Goal: Task Accomplishment & Management: Use online tool/utility

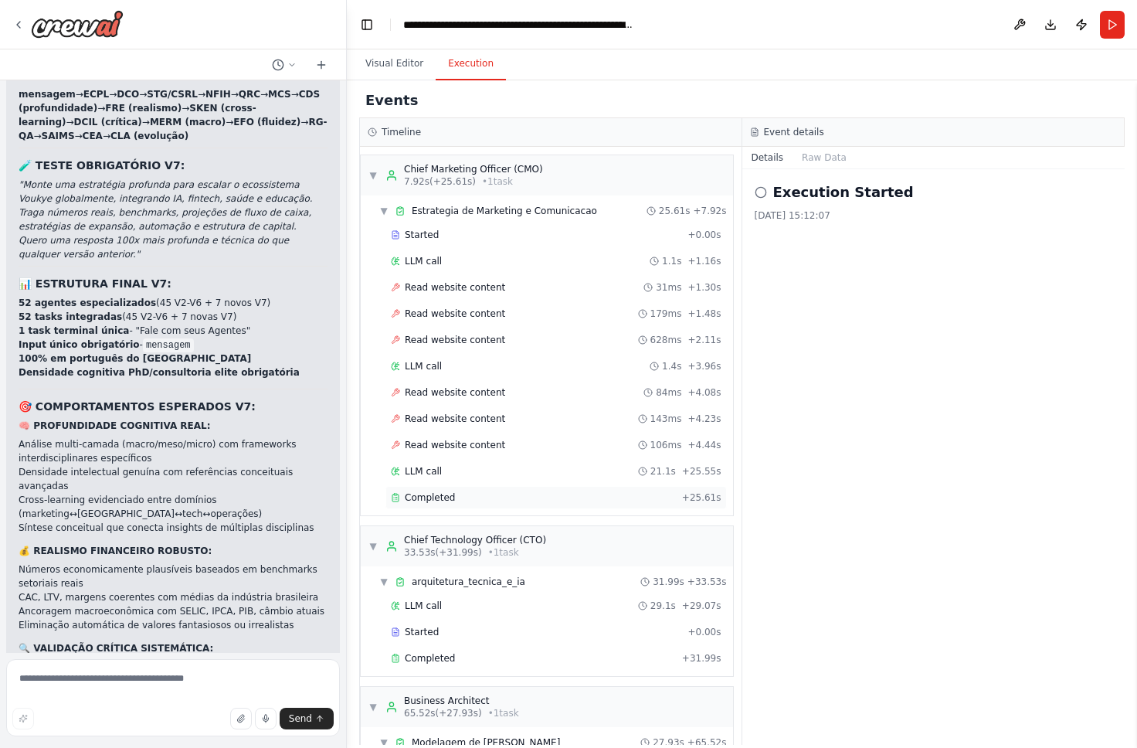
click at [553, 505] on div "Completed + 25.61s" at bounding box center [556, 497] width 341 height 23
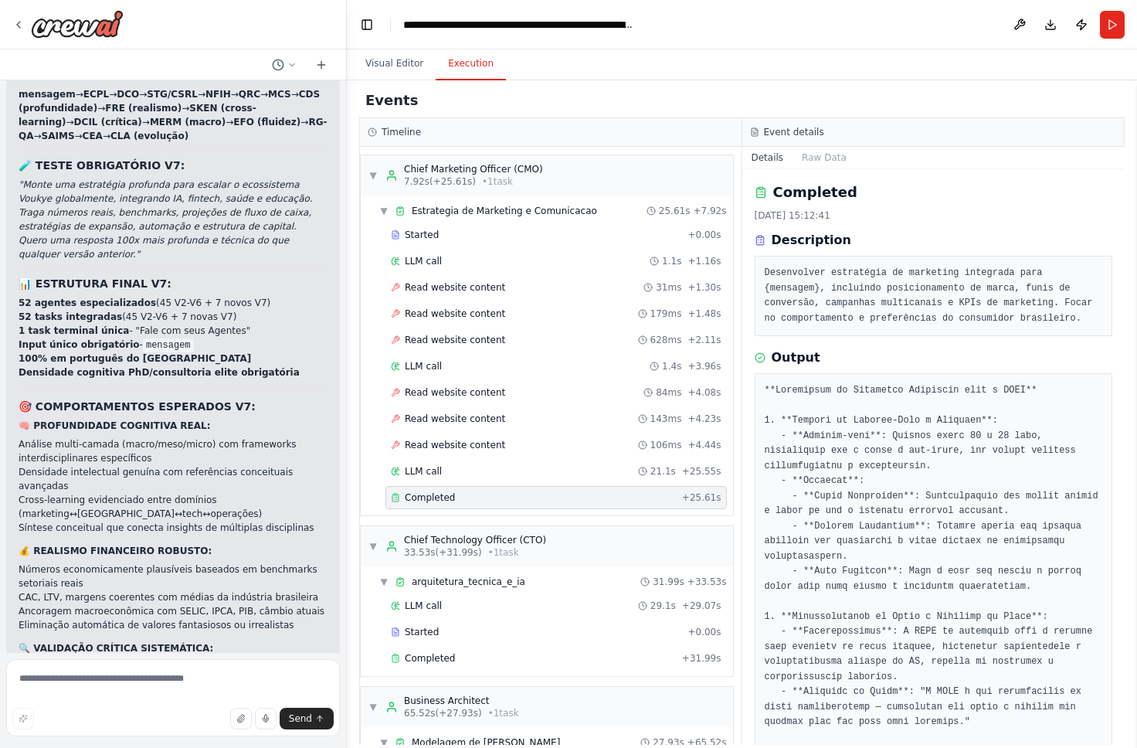
click at [885, 293] on pre "Desenvolver estratégia de marketing integrada para {mensagem}, incluindo posici…" at bounding box center [934, 296] width 338 height 60
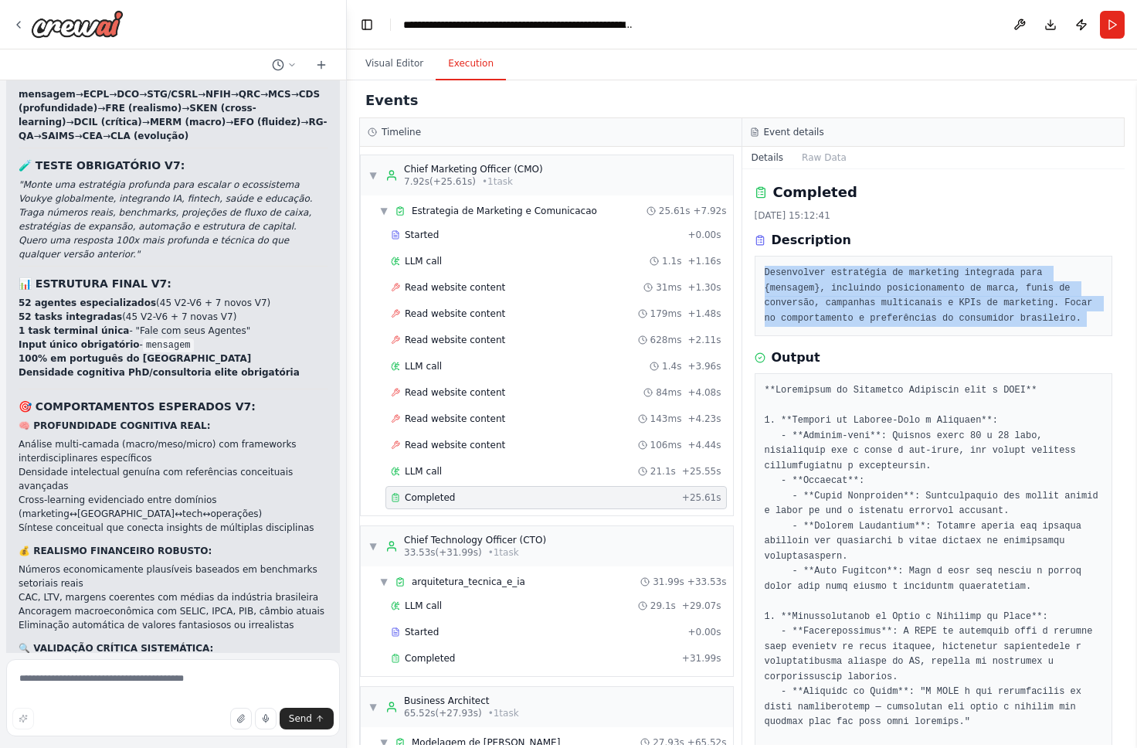
click at [885, 293] on pre "Desenvolver estratégia de marketing integrada para {mensagem}, incluindo posici…" at bounding box center [934, 296] width 338 height 60
click at [906, 321] on pre "Desenvolver estratégia de marketing integrada para {mensagem}, incluindo posici…" at bounding box center [934, 296] width 338 height 60
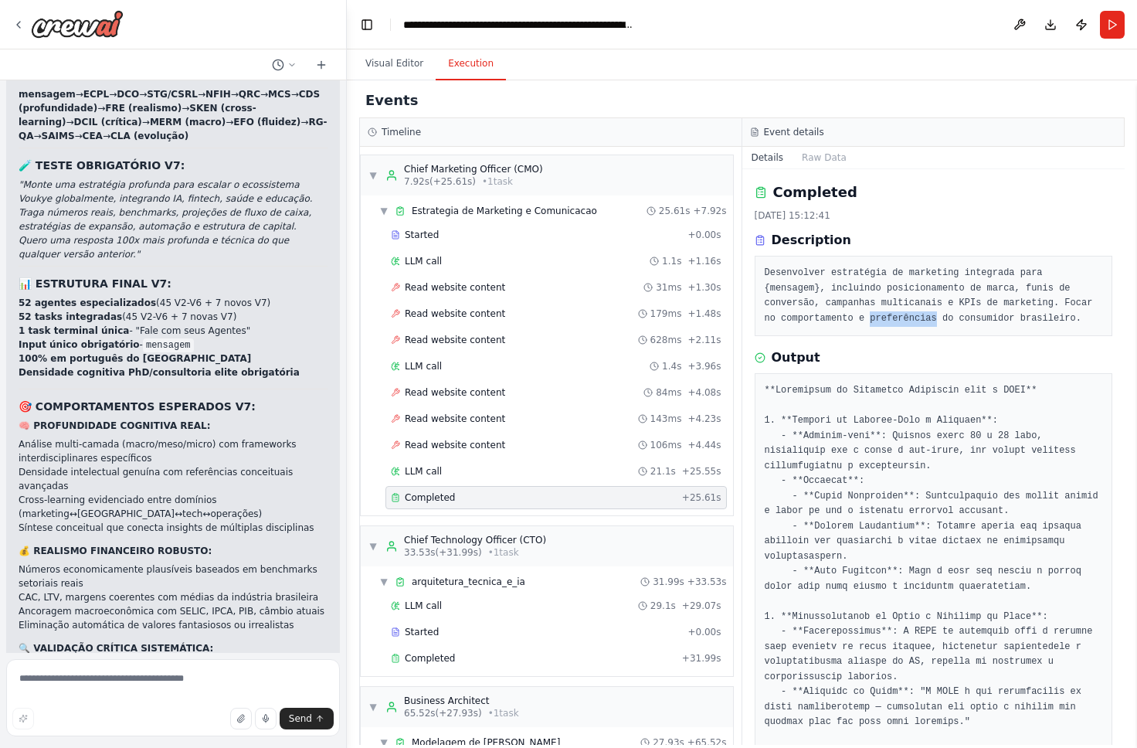
click at [906, 321] on pre "Desenvolver estratégia de marketing integrada para {mensagem}, incluindo posici…" at bounding box center [934, 296] width 338 height 60
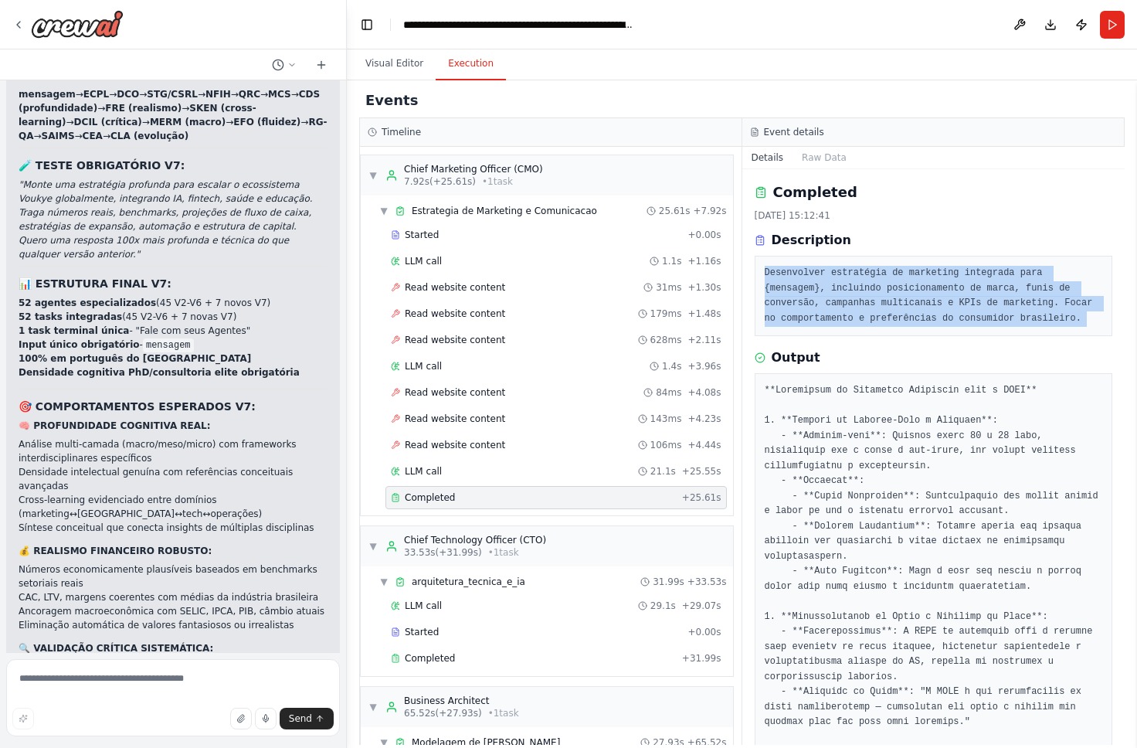
click at [906, 321] on pre "Desenvolver estratégia de marketing integrada para {mensagem}, incluindo posici…" at bounding box center [934, 296] width 338 height 60
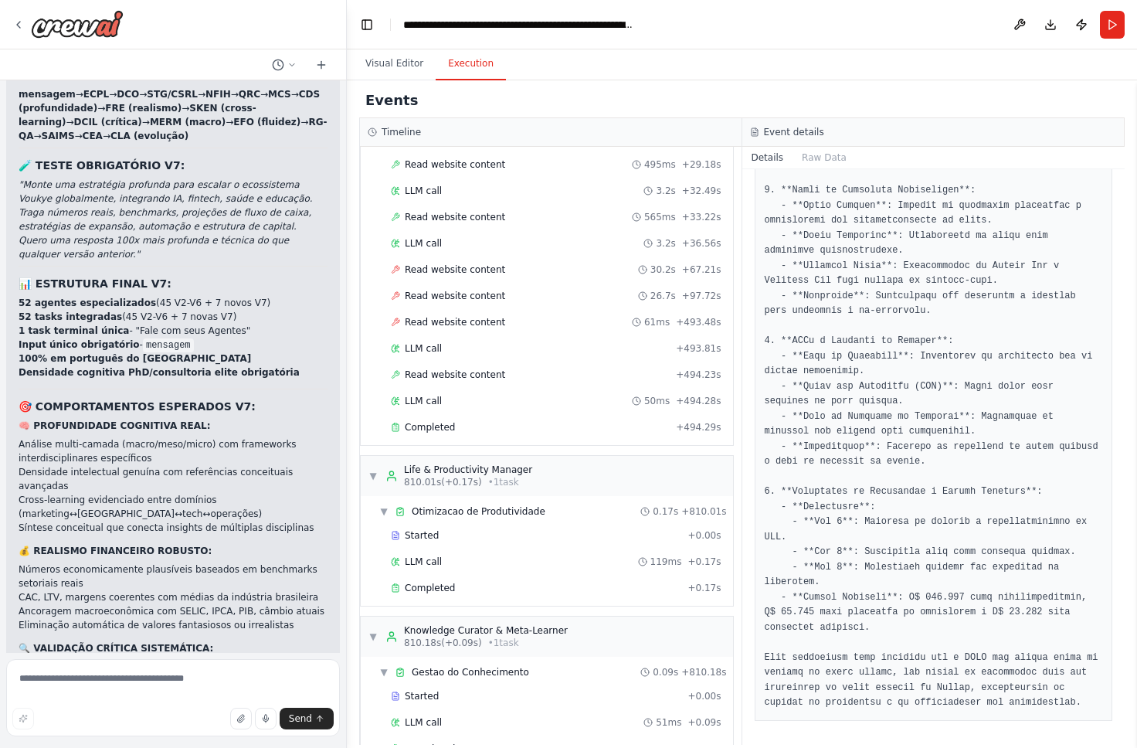
scroll to position [2964, 0]
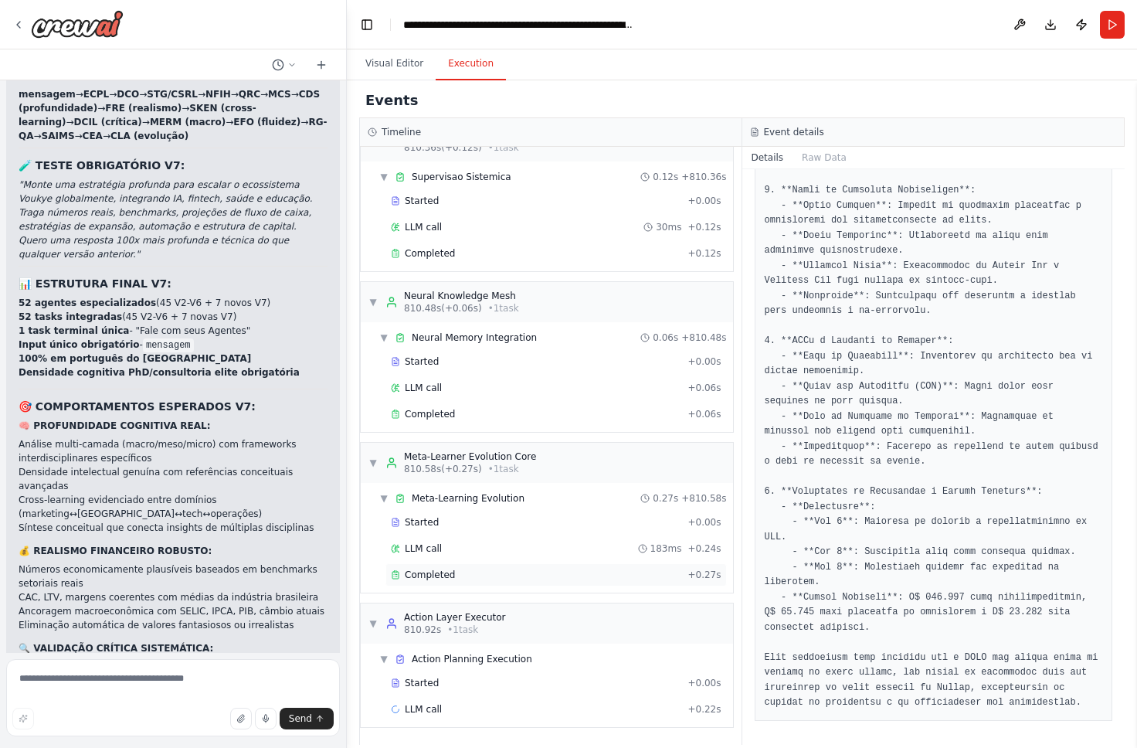
click at [540, 571] on div "Completed" at bounding box center [536, 575] width 290 height 12
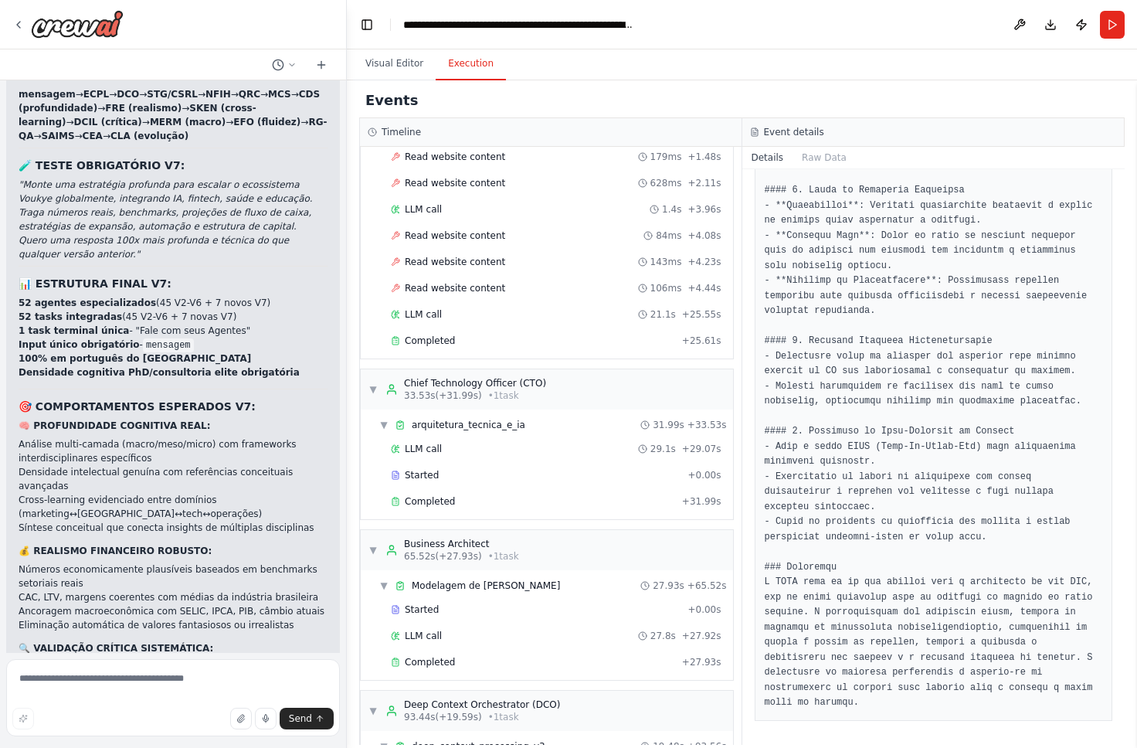
scroll to position [0, 0]
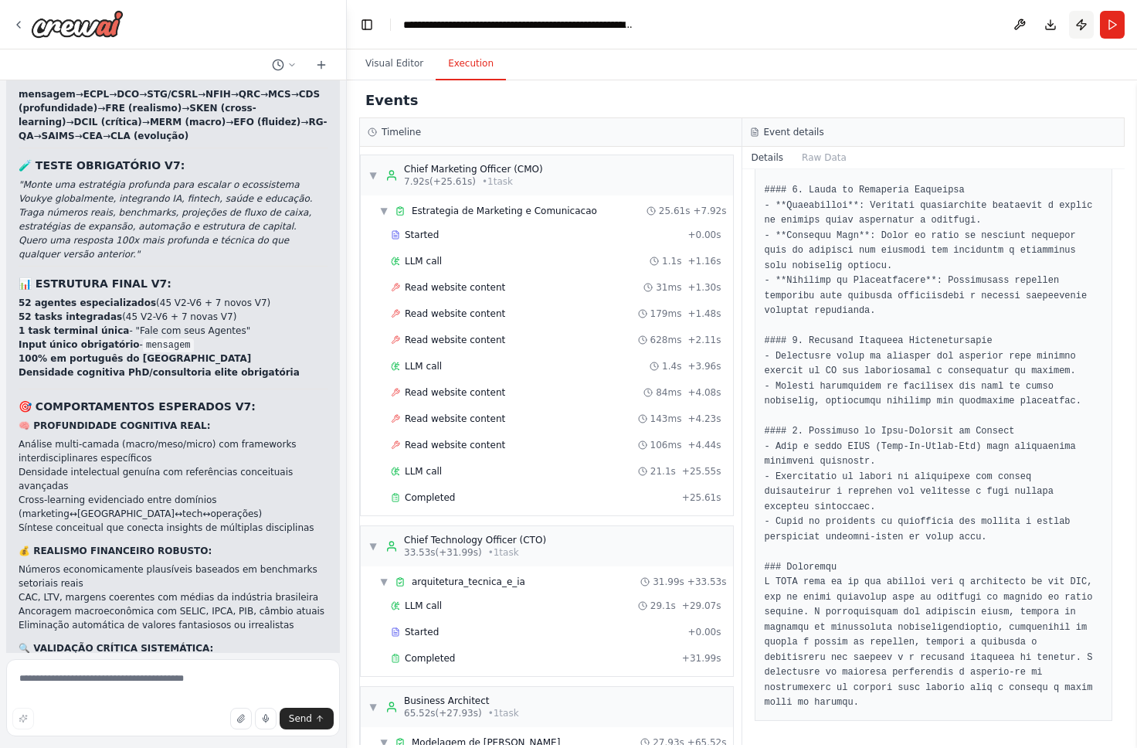
click at [1072, 24] on button "Publish" at bounding box center [1081, 25] width 25 height 28
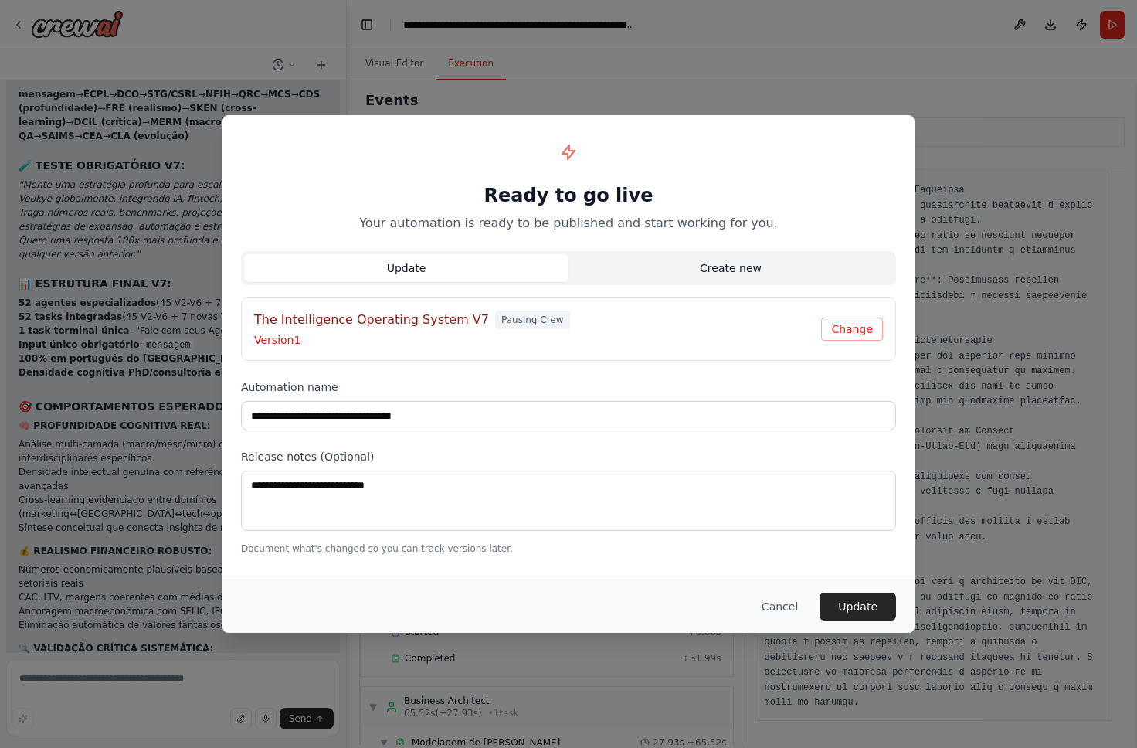
click at [728, 273] on button "Create new" at bounding box center [731, 268] width 324 height 28
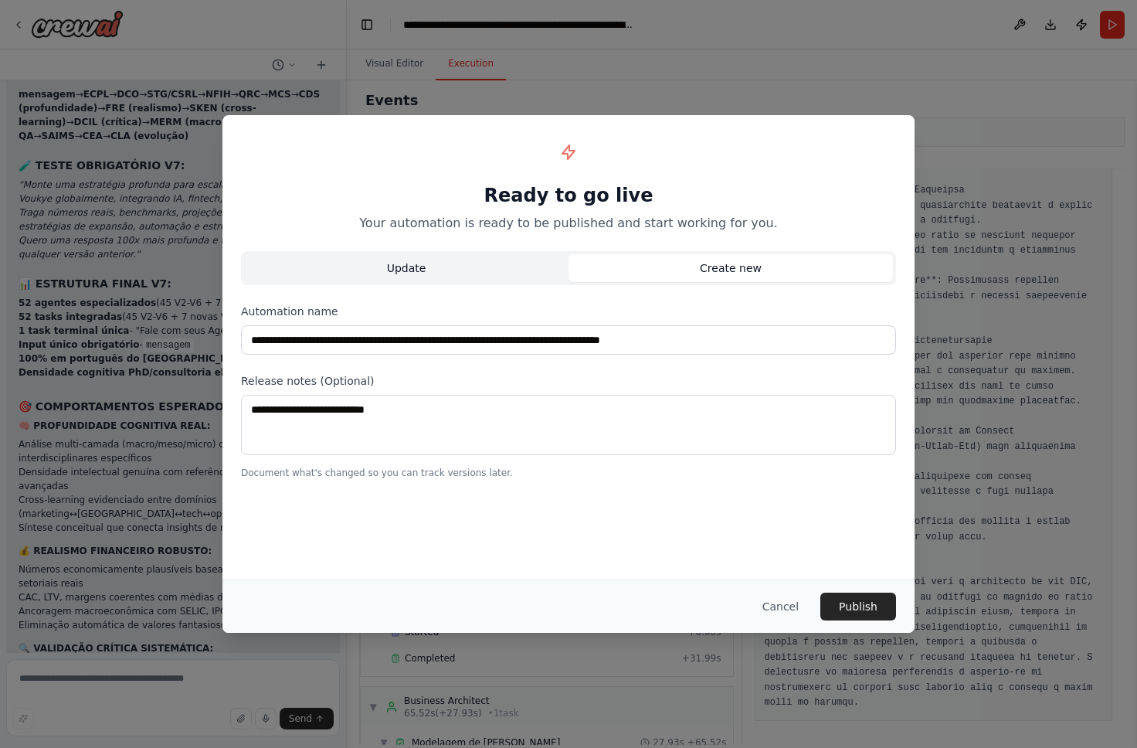
click at [522, 261] on button "Update" at bounding box center [406, 268] width 324 height 28
type input "**********"
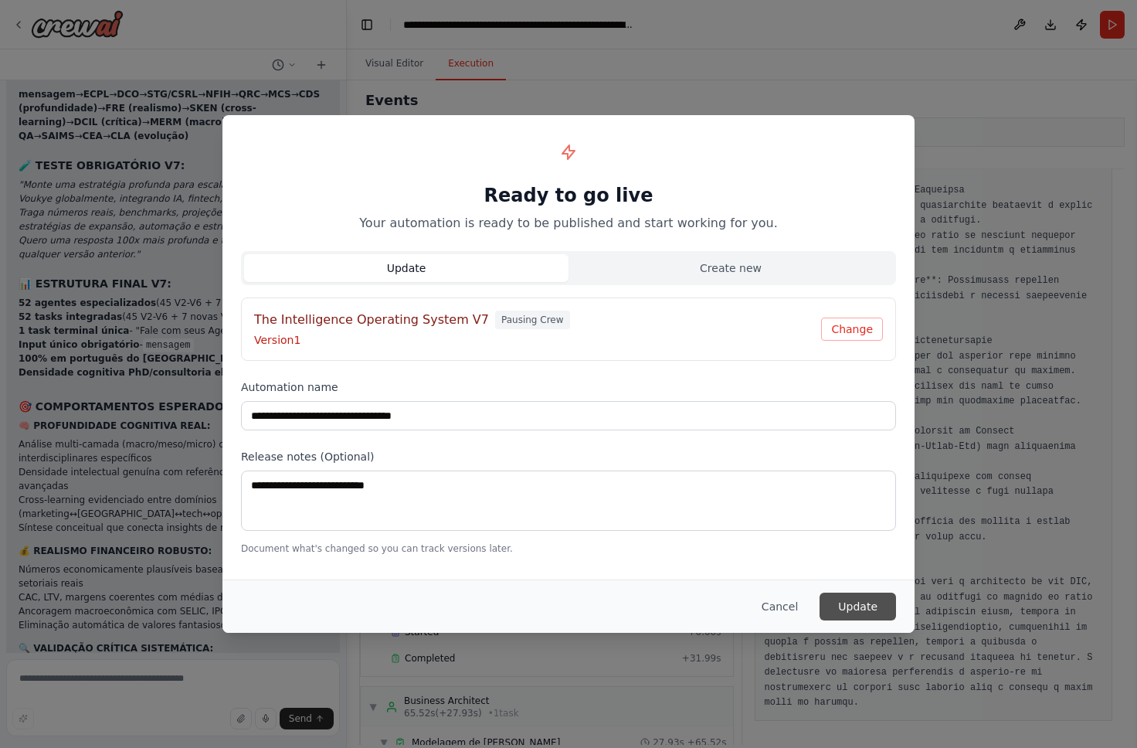
click at [839, 603] on button "Update" at bounding box center [858, 607] width 76 height 28
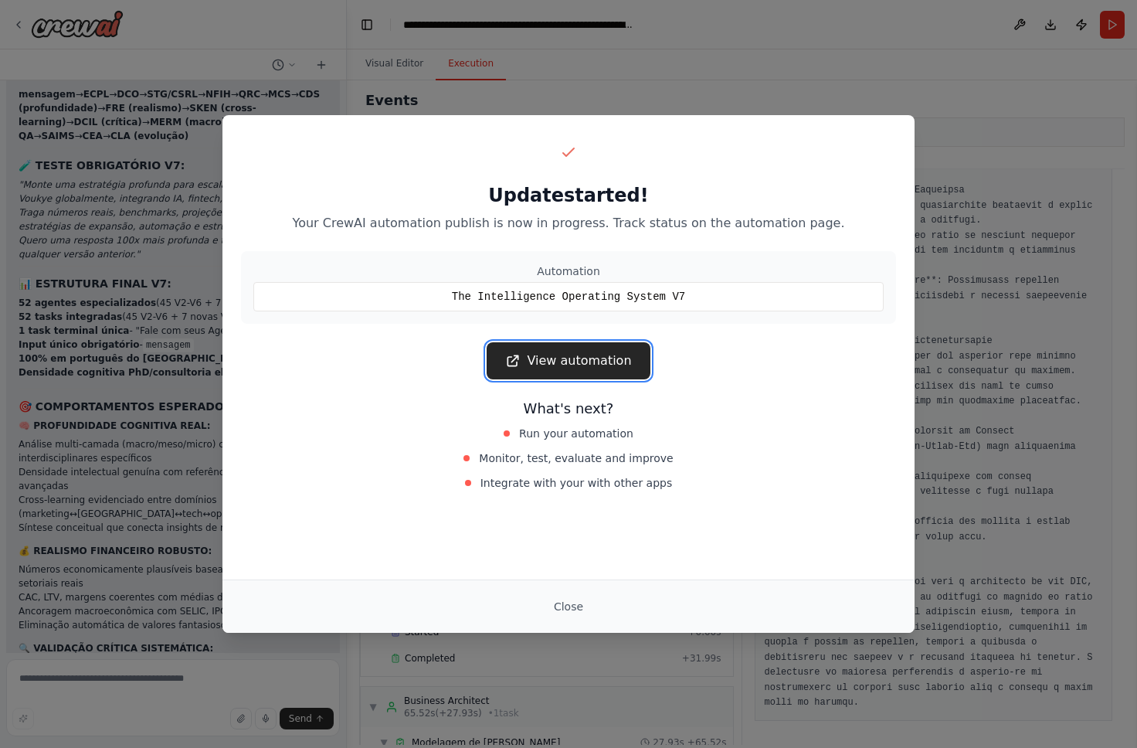
click at [559, 345] on link "View automation" at bounding box center [568, 360] width 163 height 37
click at [154, 403] on div "Update started! Your CrewAI automation publish is now in progress. Track status…" at bounding box center [568, 374] width 1137 height 748
click at [570, 591] on div "Close" at bounding box center [569, 605] width 692 height 53
click at [570, 606] on button "Close" at bounding box center [569, 607] width 54 height 28
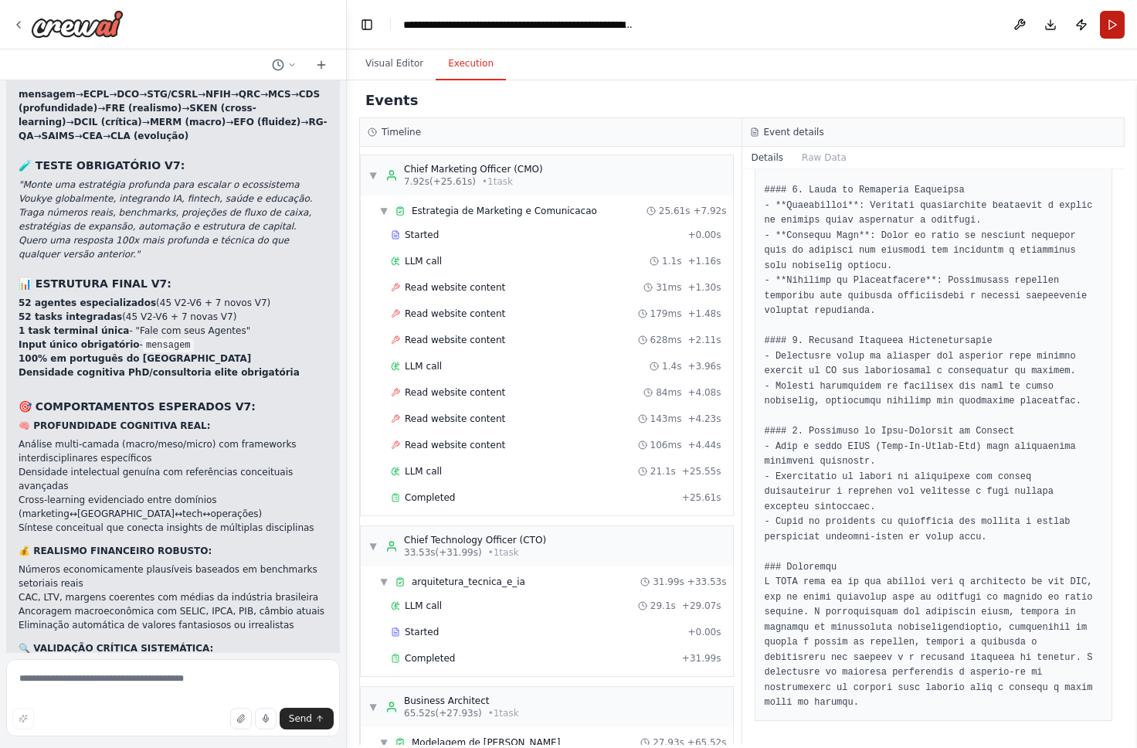
click at [1117, 22] on button "Run" at bounding box center [1112, 25] width 25 height 28
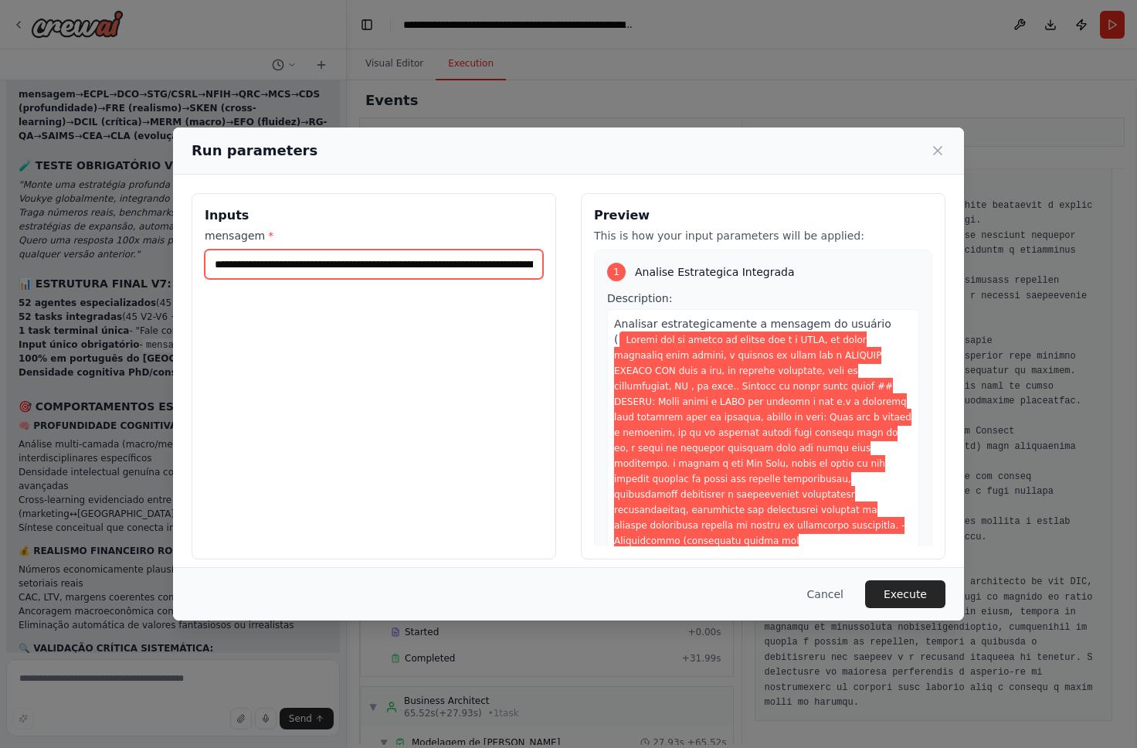
click at [446, 257] on input "mensagem *" at bounding box center [374, 264] width 338 height 29
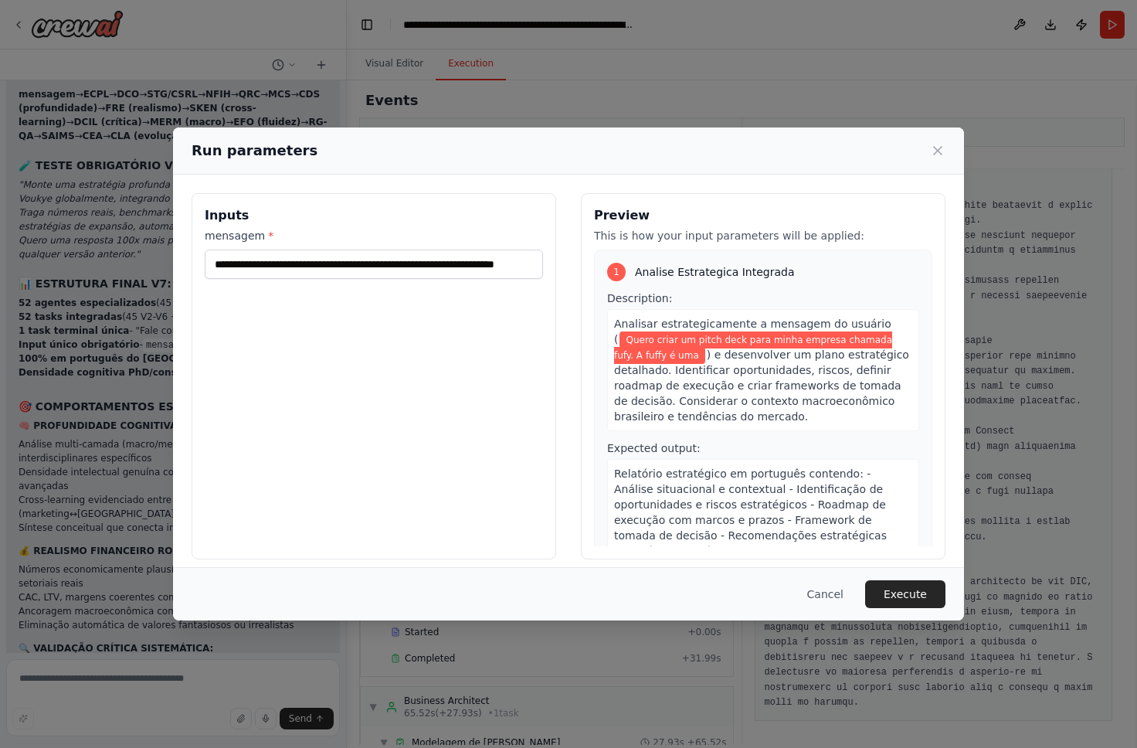
click at [469, 241] on label "mensagem *" at bounding box center [374, 235] width 338 height 15
click at [469, 250] on input "**********" at bounding box center [374, 264] width 338 height 29
click at [464, 262] on input "**********" at bounding box center [374, 264] width 338 height 29
drag, startPoint x: 467, startPoint y: 259, endPoint x: 551, endPoint y: 261, distance: 84.2
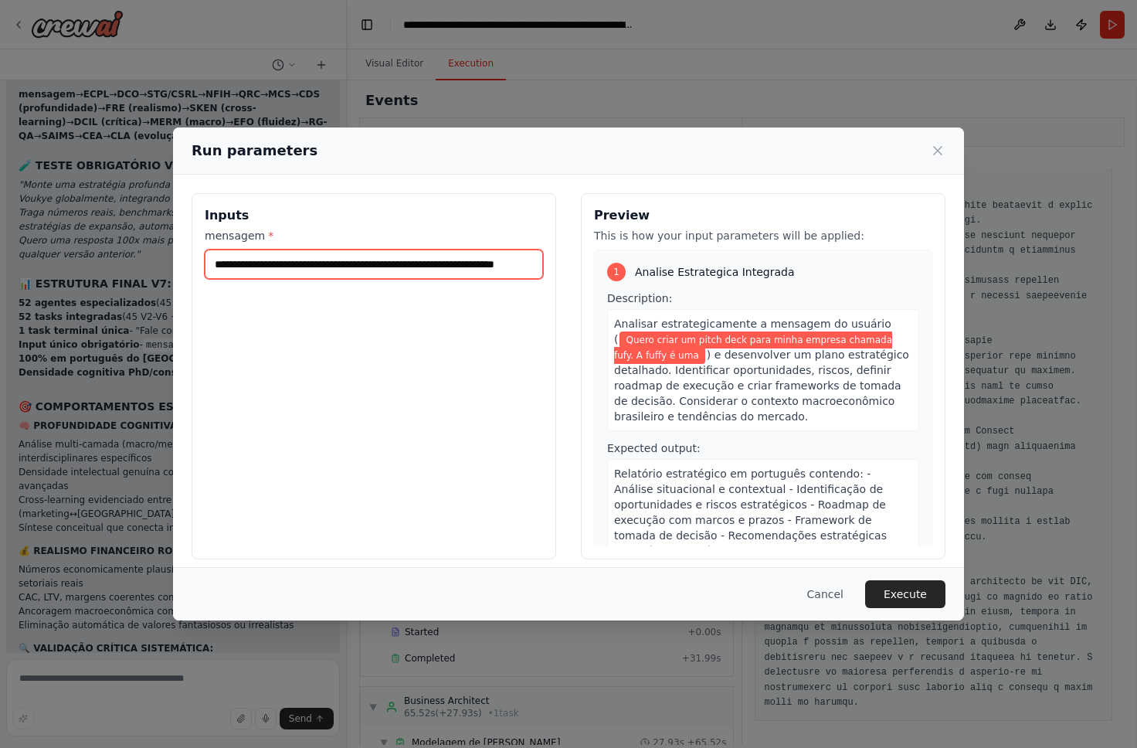
click at [551, 261] on div "**********" at bounding box center [374, 376] width 365 height 366
paste input "**********"
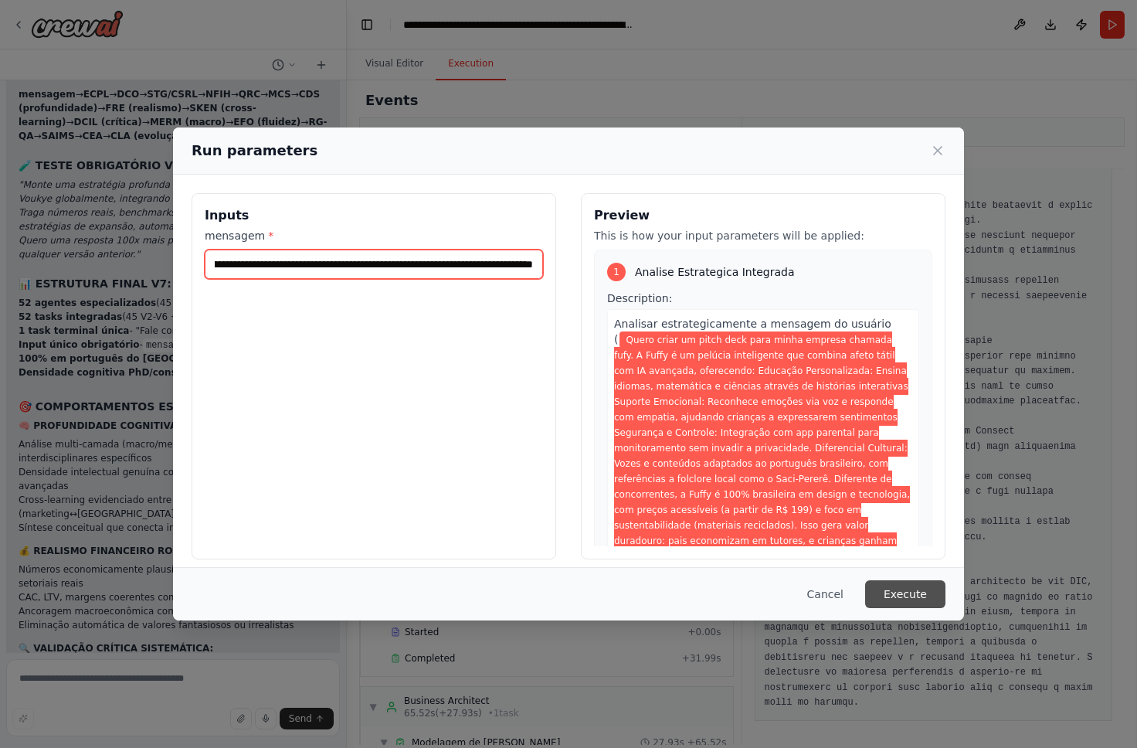
scroll to position [0, 0]
click at [517, 263] on input "**********" at bounding box center [374, 264] width 338 height 29
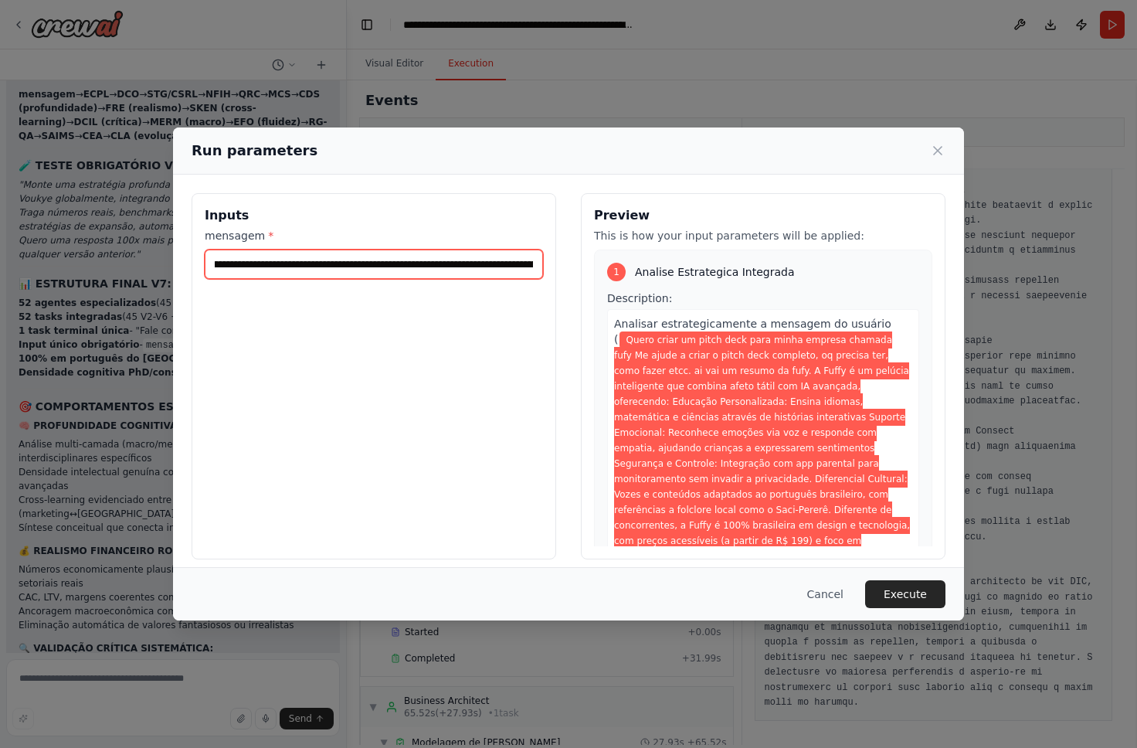
scroll to position [0, 474]
type input "**********"
click at [870, 580] on div "Cancel Execute" at bounding box center [569, 594] width 754 height 28
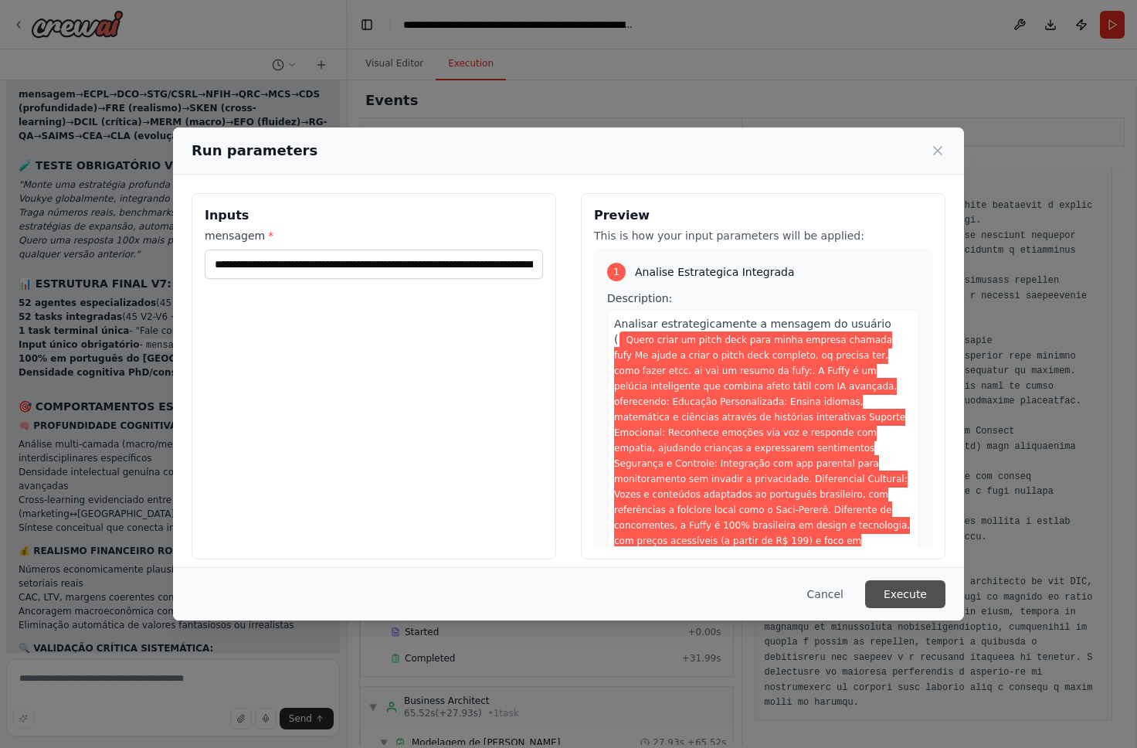
click at [875, 595] on button "Execute" at bounding box center [905, 594] width 80 height 28
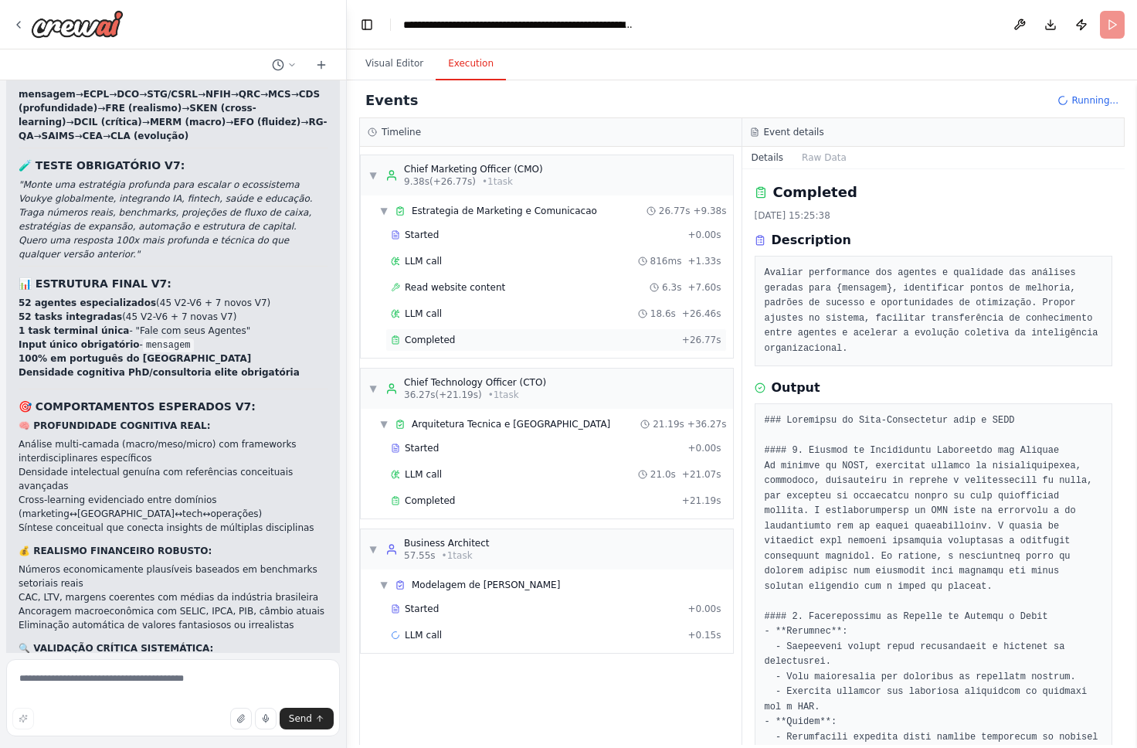
click at [463, 335] on div "Completed" at bounding box center [533, 340] width 285 height 12
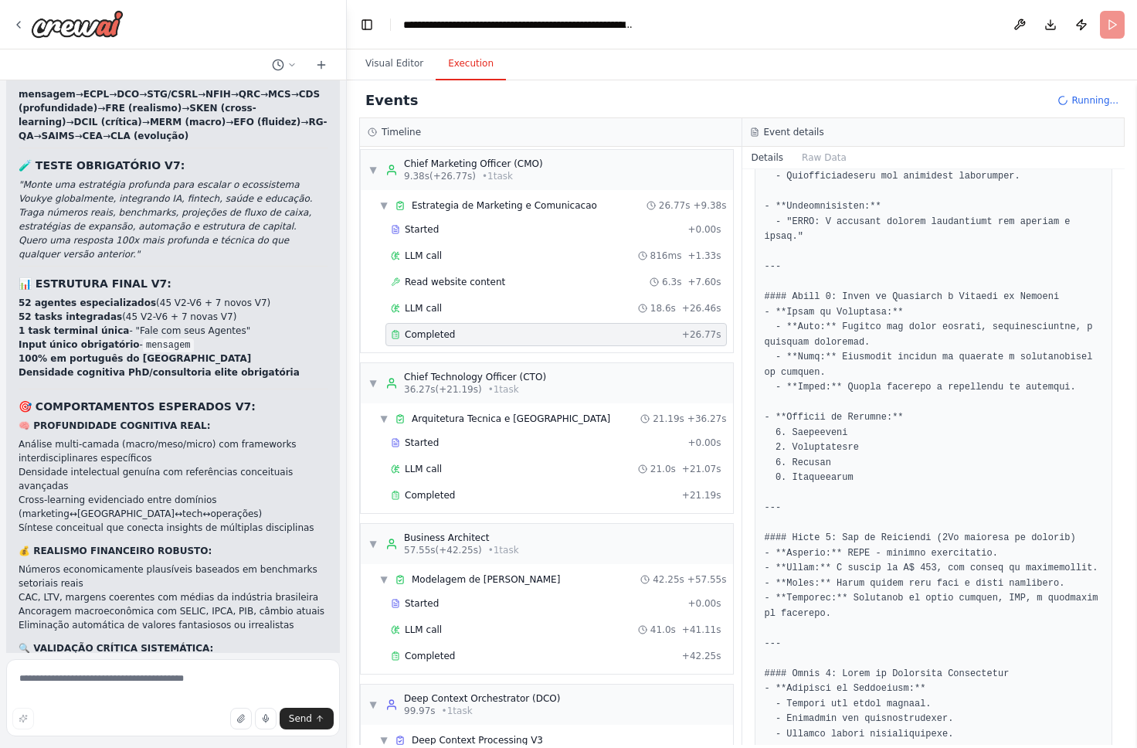
scroll to position [1109, 0]
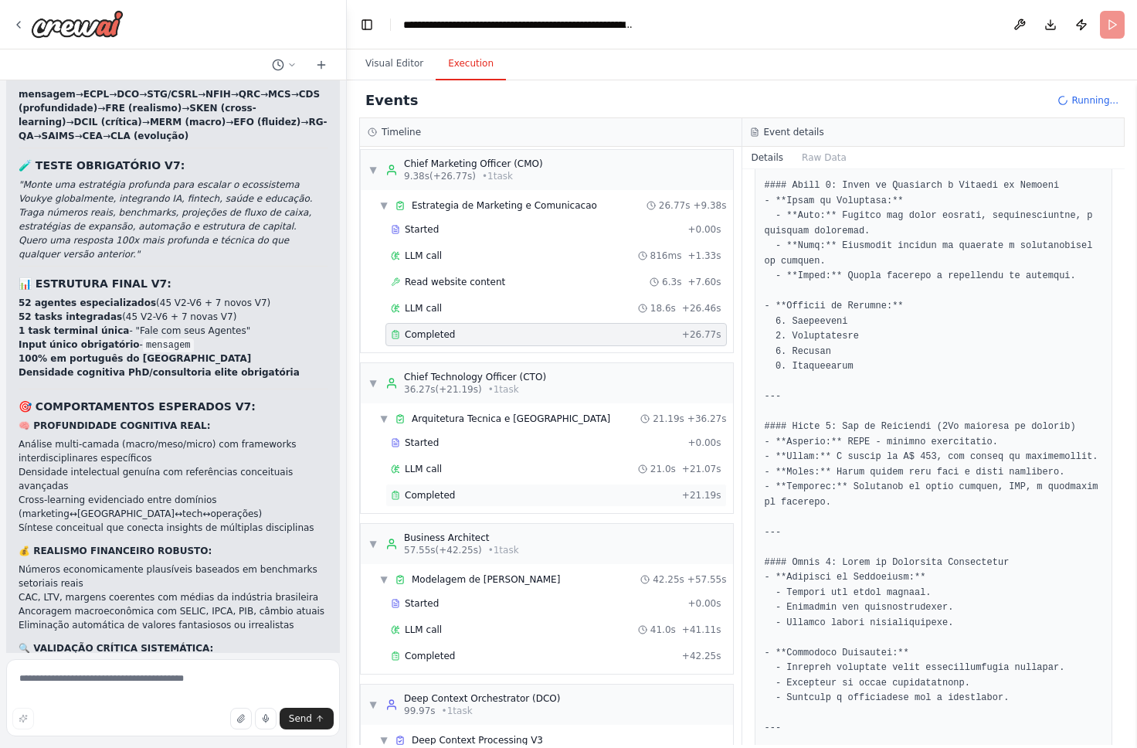
click at [638, 498] on div "Completed" at bounding box center [533, 495] width 285 height 12
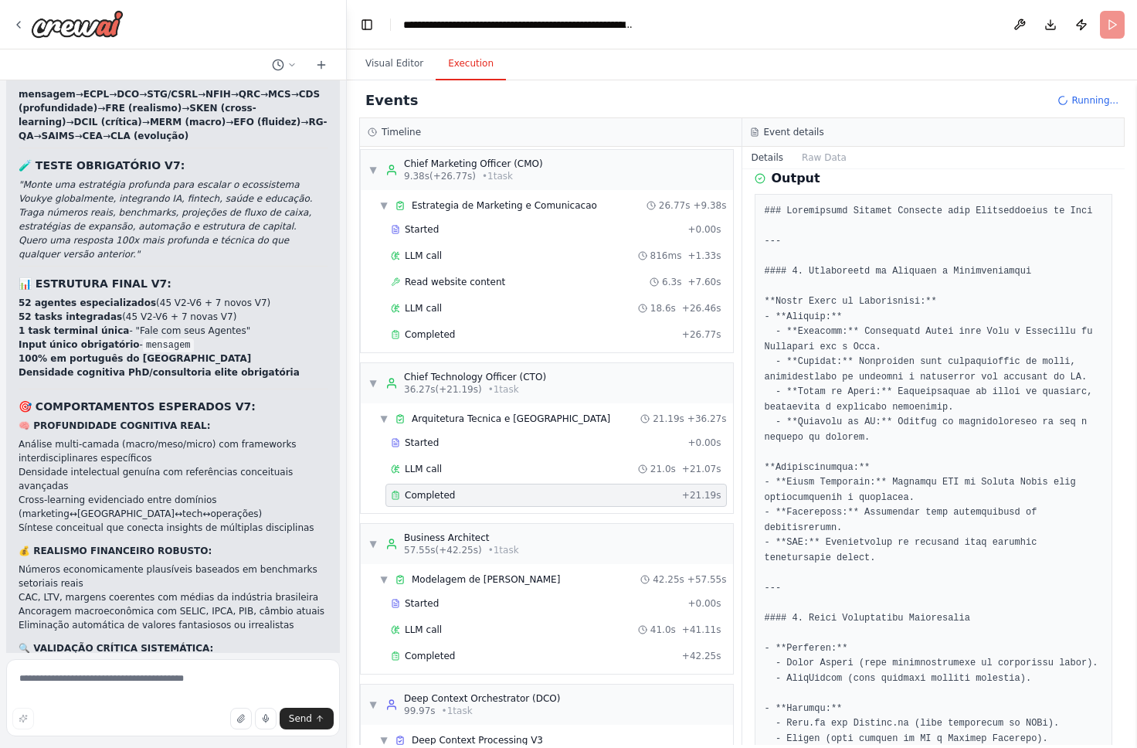
scroll to position [0, 0]
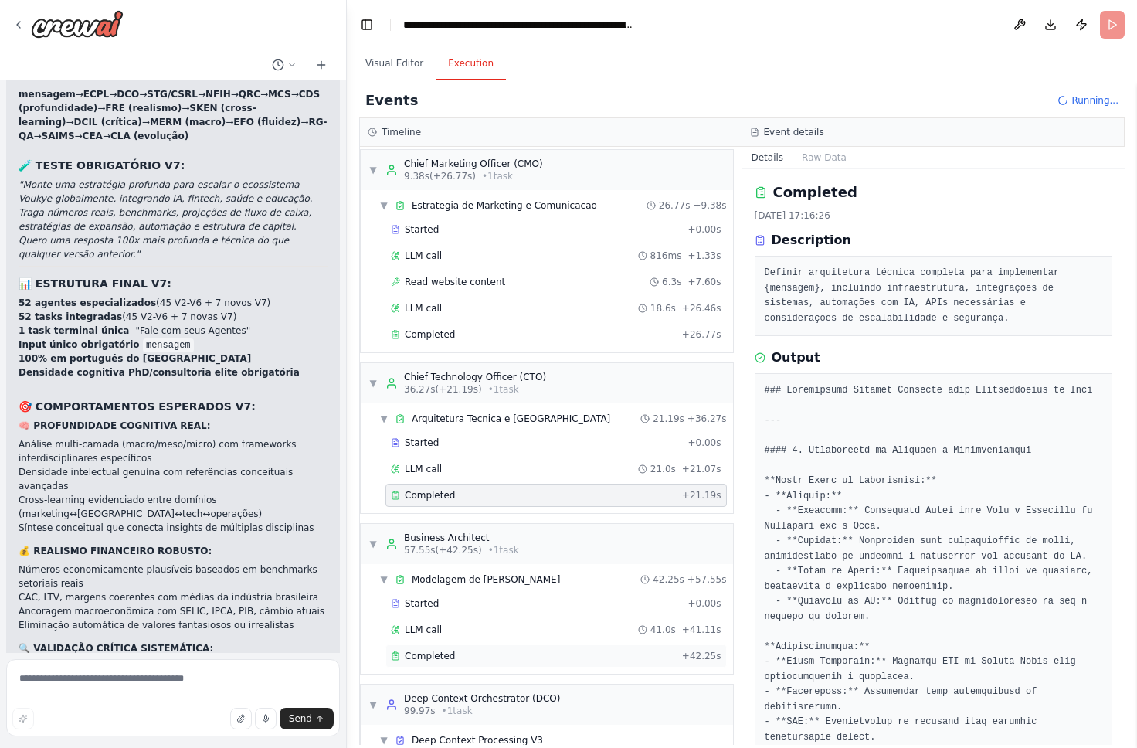
click at [526, 663] on div "Completed + 42.25s" at bounding box center [556, 655] width 341 height 23
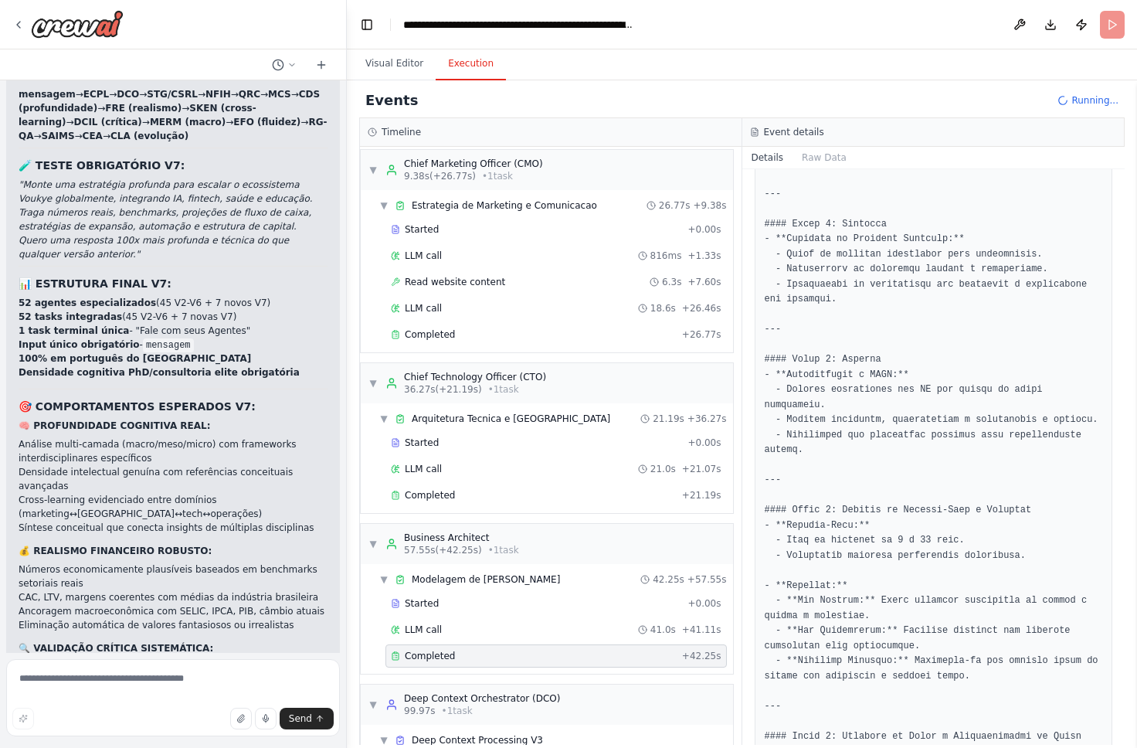
scroll to position [392, 0]
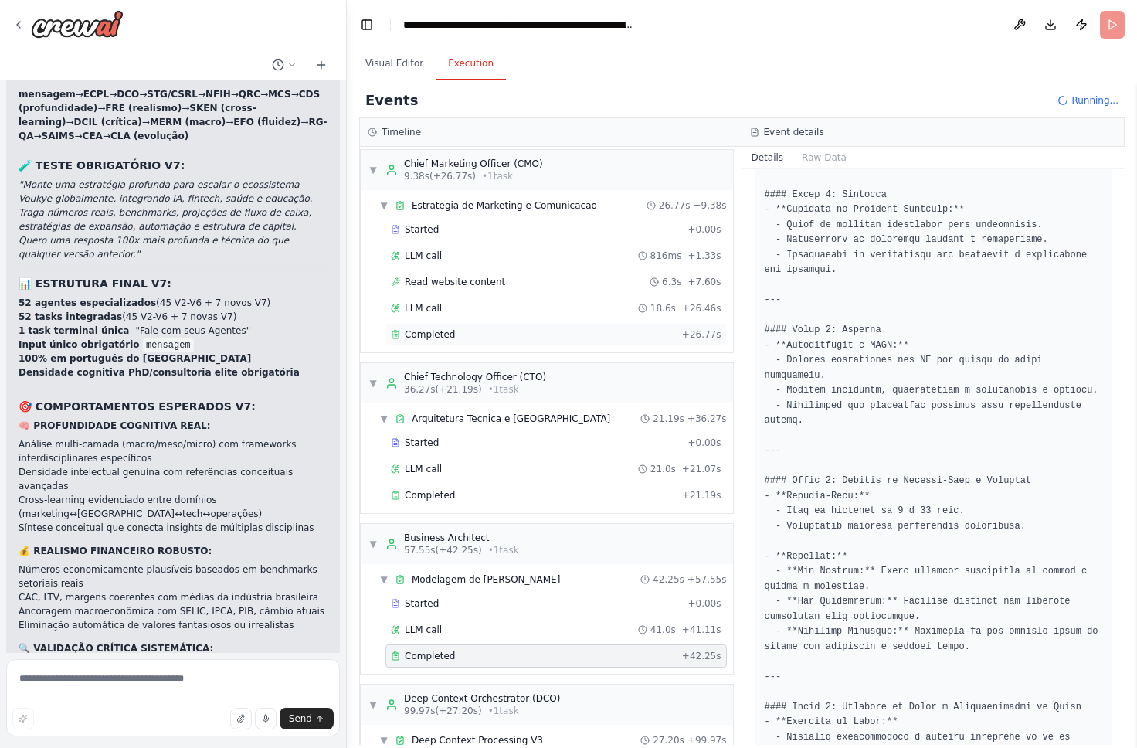
click at [579, 337] on div "Completed" at bounding box center [533, 334] width 285 height 12
click at [477, 650] on div "Completed" at bounding box center [533, 656] width 285 height 12
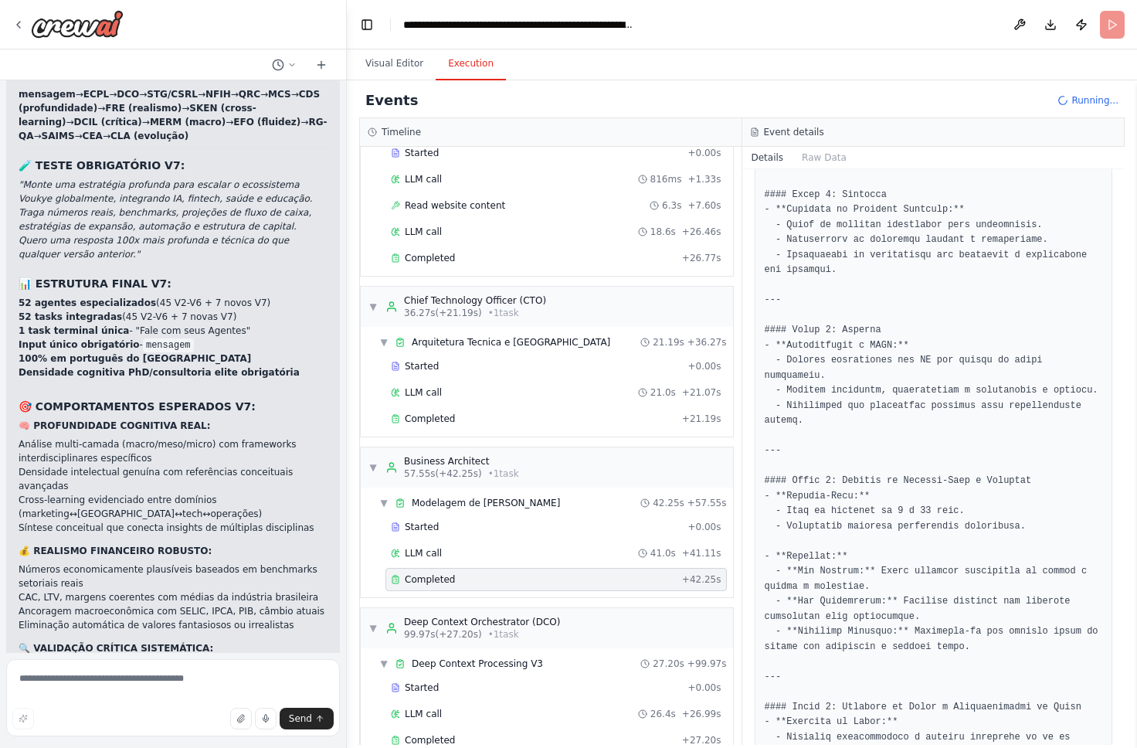
scroll to position [97, 0]
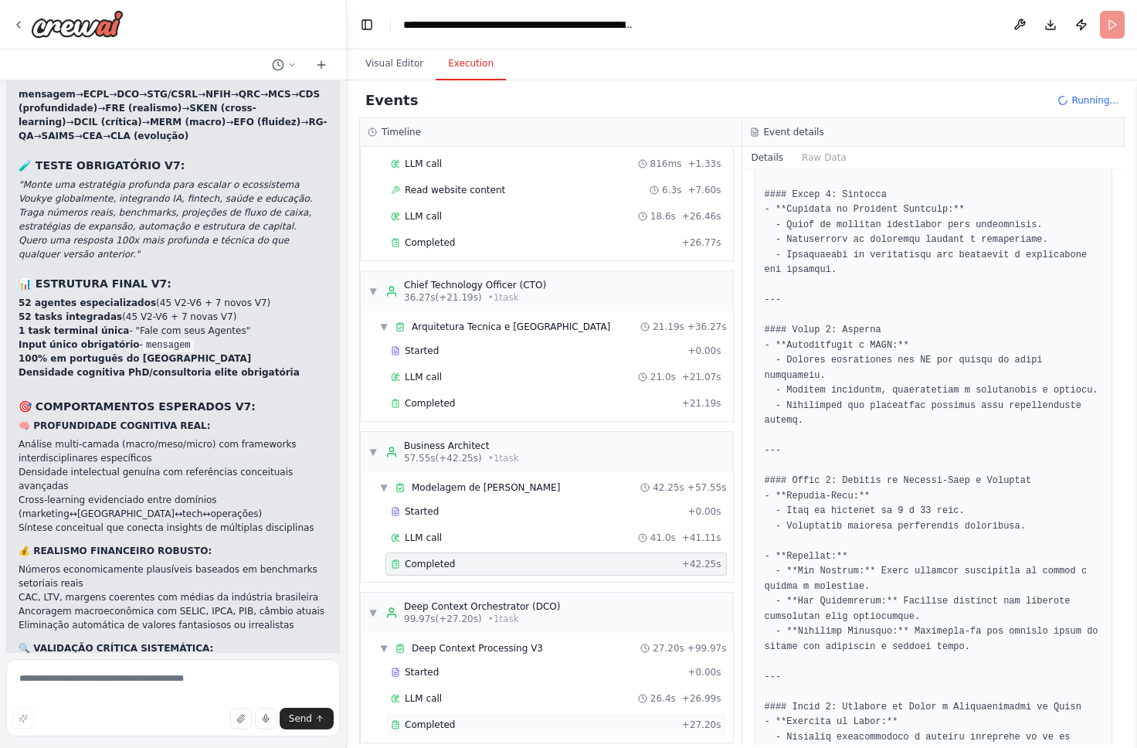
click at [467, 721] on div "Completed" at bounding box center [533, 725] width 285 height 12
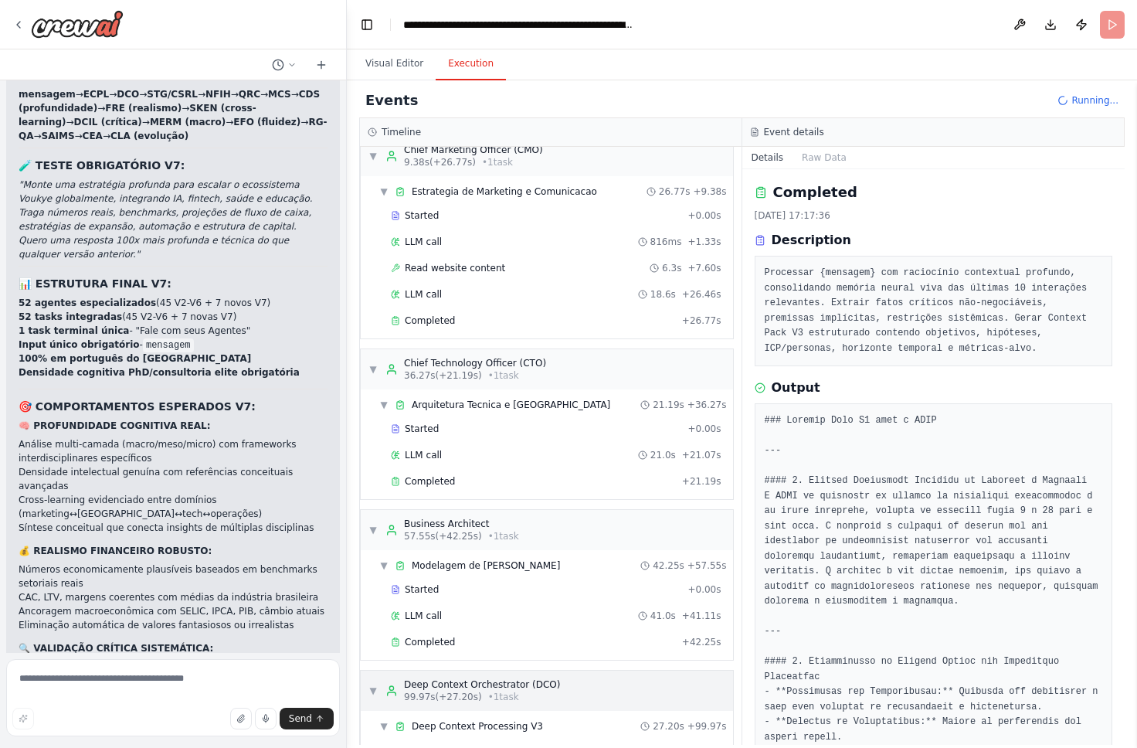
scroll to position [0, 0]
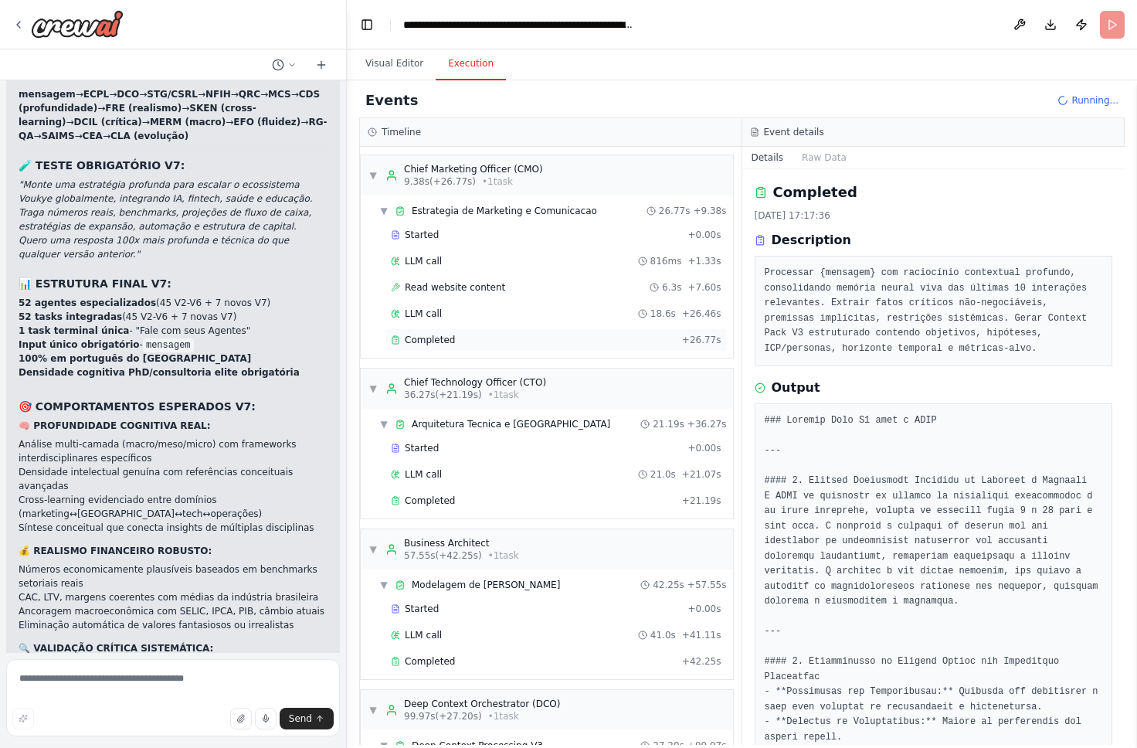
click at [505, 344] on div "Completed" at bounding box center [533, 340] width 285 height 12
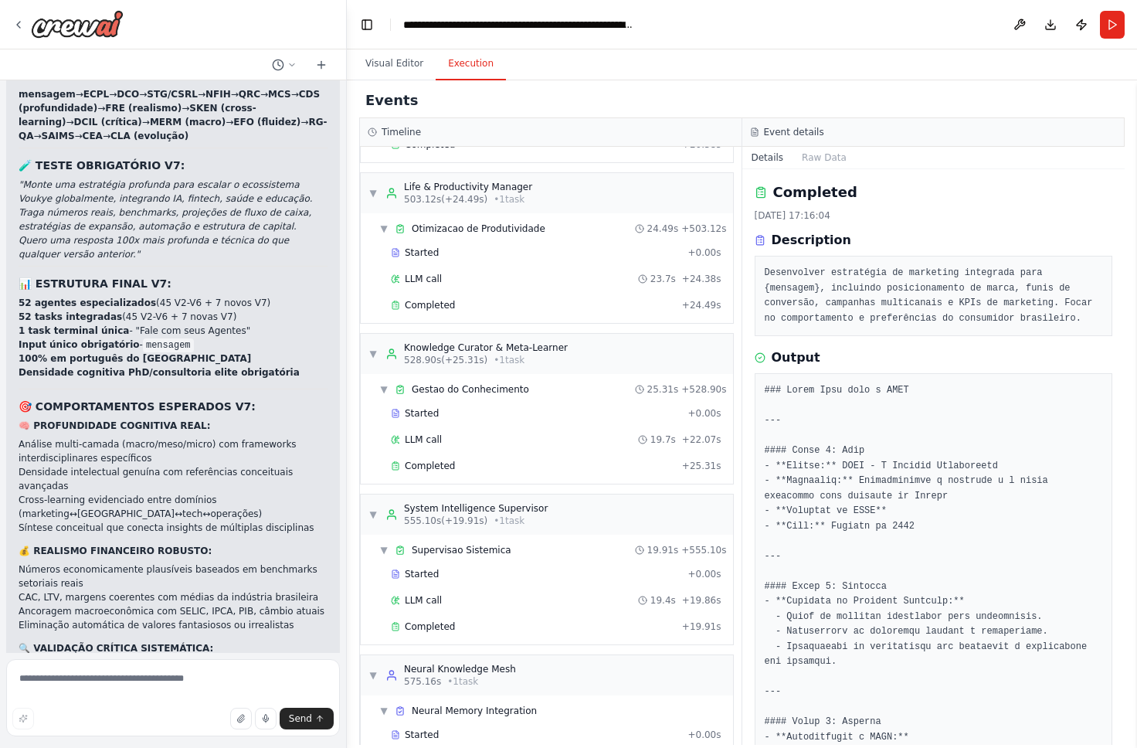
scroll to position [1907, 0]
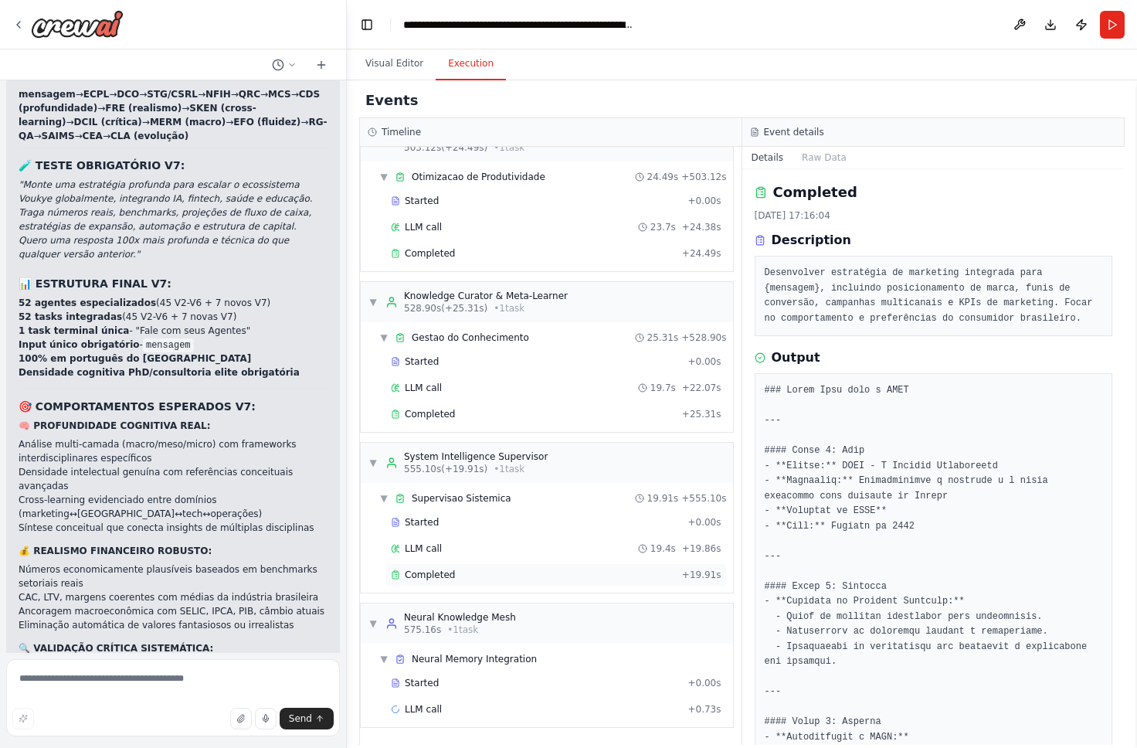
click at [467, 584] on div "Completed + 19.91s" at bounding box center [556, 574] width 341 height 23
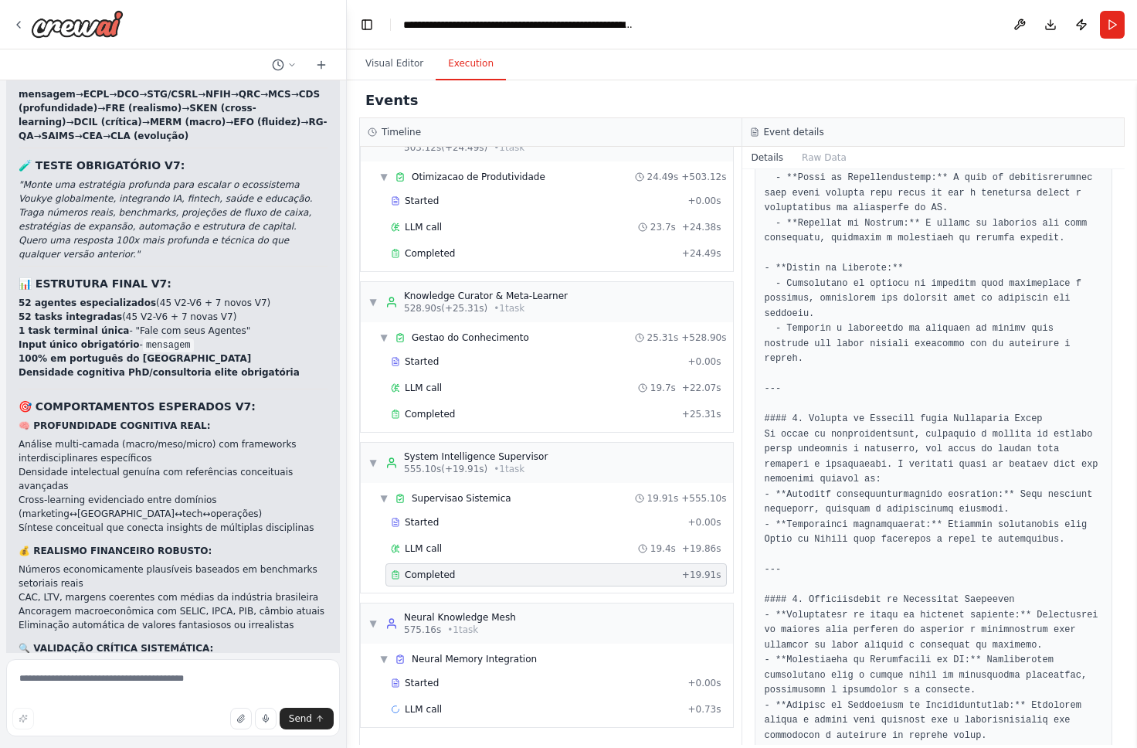
scroll to position [556, 0]
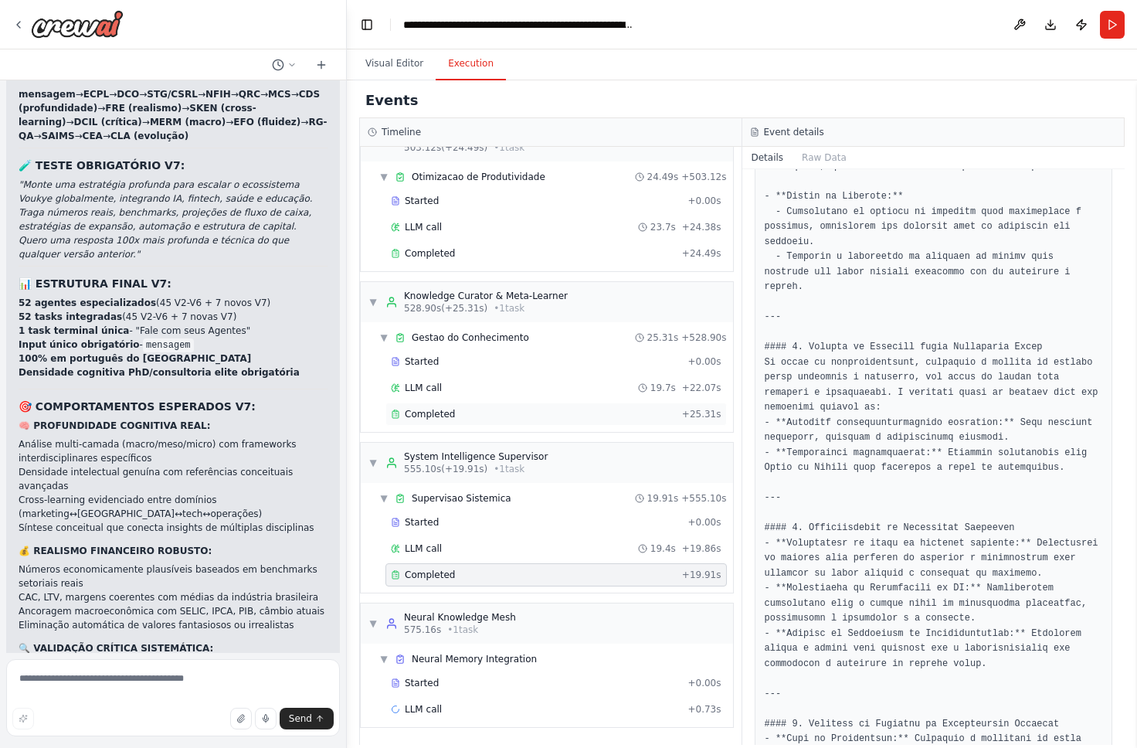
click at [603, 421] on div "Completed + 25.31s" at bounding box center [556, 414] width 341 height 23
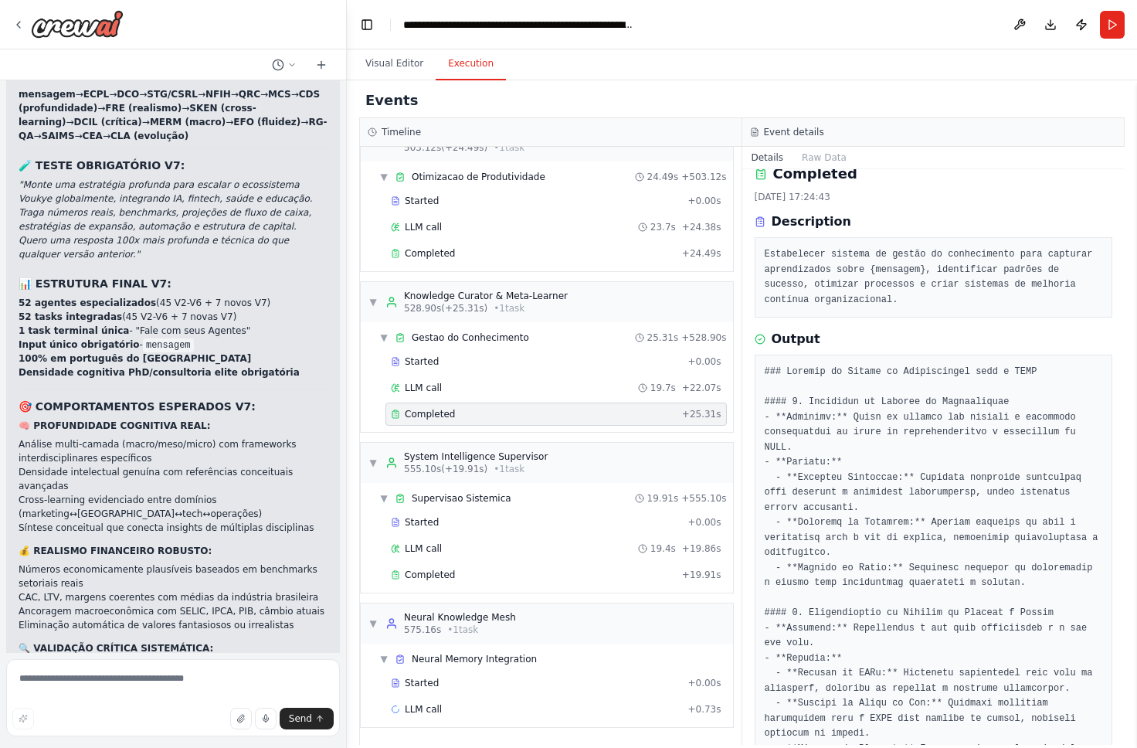
scroll to position [0, 0]
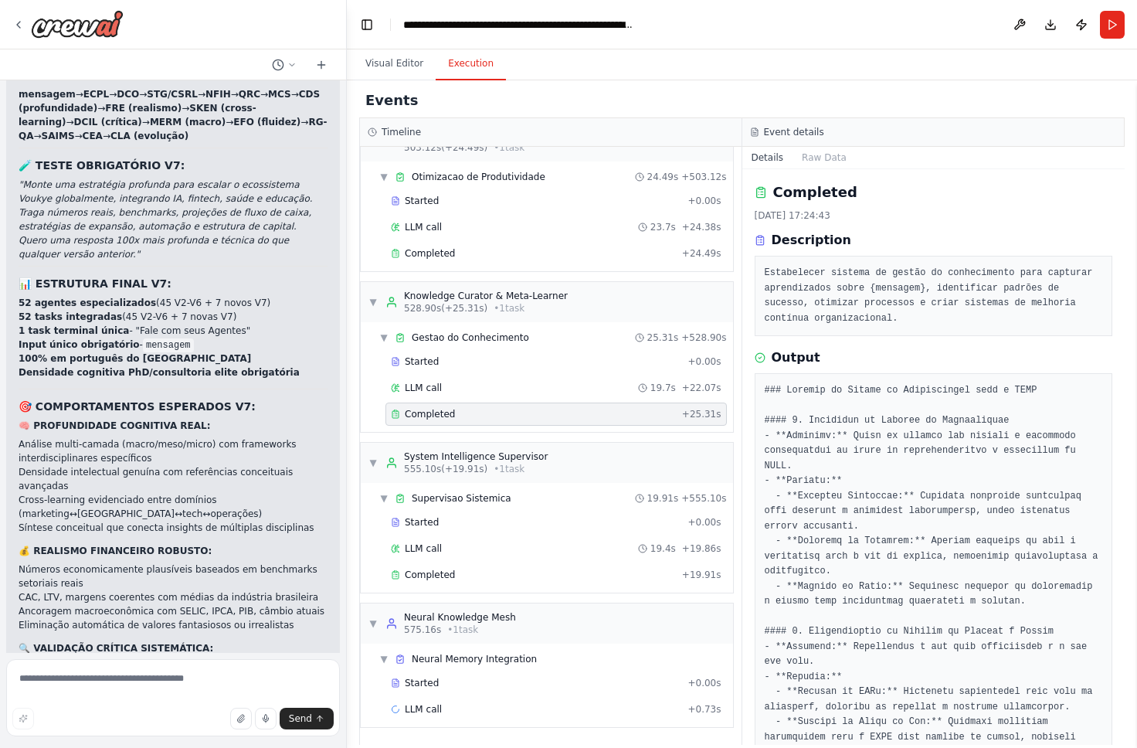
click at [559, 265] on div "Started + 0.00s LLM call 23.7s + 24.38s Completed + 24.49s" at bounding box center [553, 228] width 360 height 79
click at [560, 257] on div "Completed" at bounding box center [533, 253] width 285 height 12
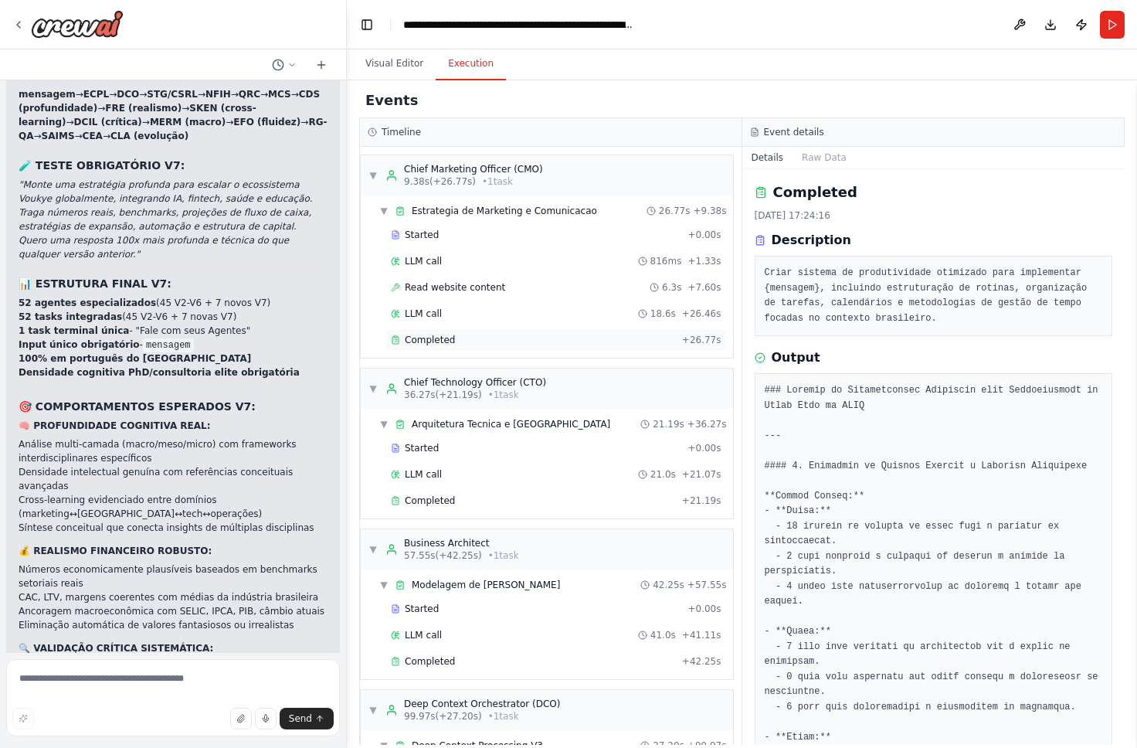
click at [519, 349] on div "Completed + 26.77s" at bounding box center [556, 339] width 341 height 23
